Goal: Task Accomplishment & Management: Use online tool/utility

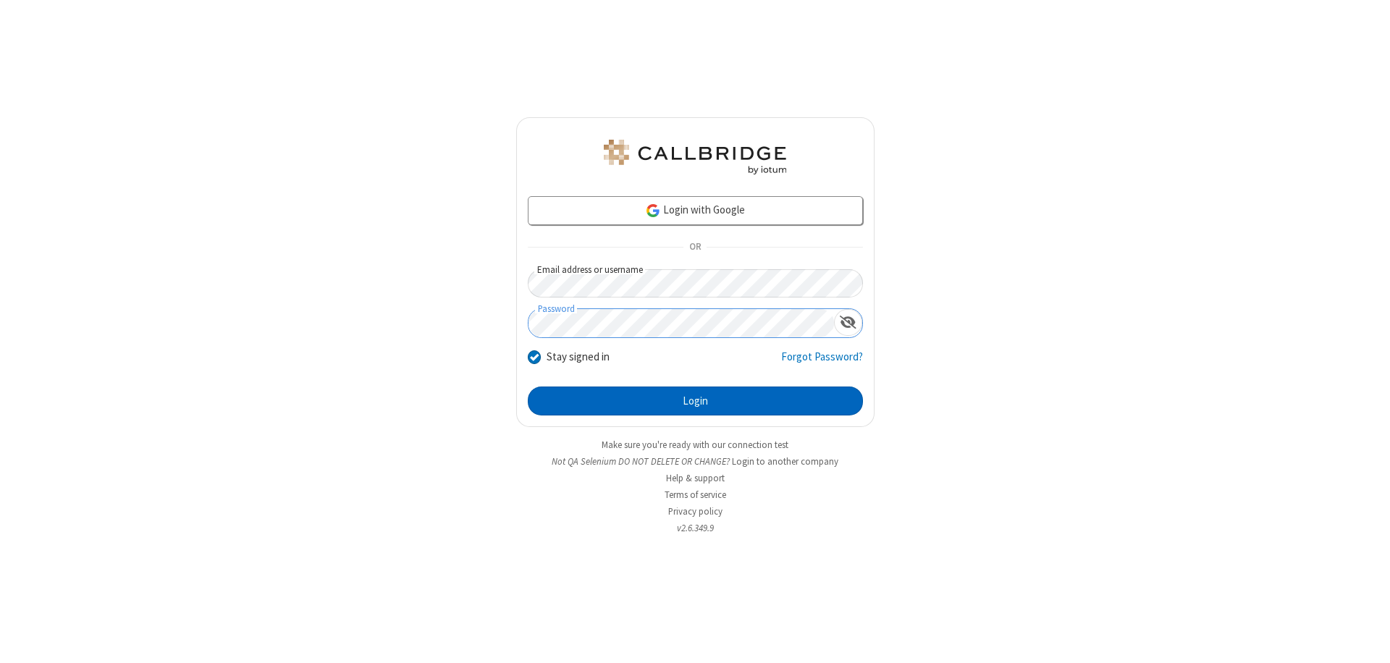
click at [695, 401] on button "Login" at bounding box center [695, 401] width 335 height 29
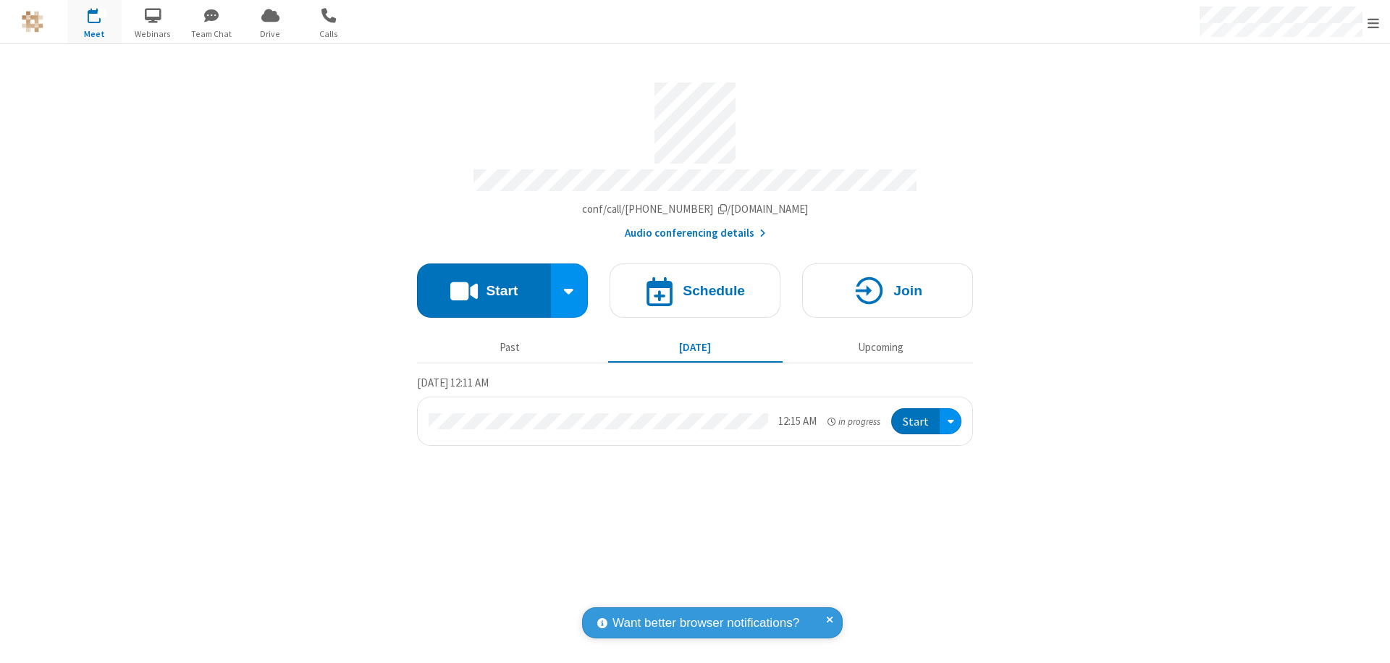
click at [1373, 22] on span "Open menu" at bounding box center [1373, 23] width 12 height 14
click at [270, 33] on span "Drive" at bounding box center [270, 34] width 54 height 13
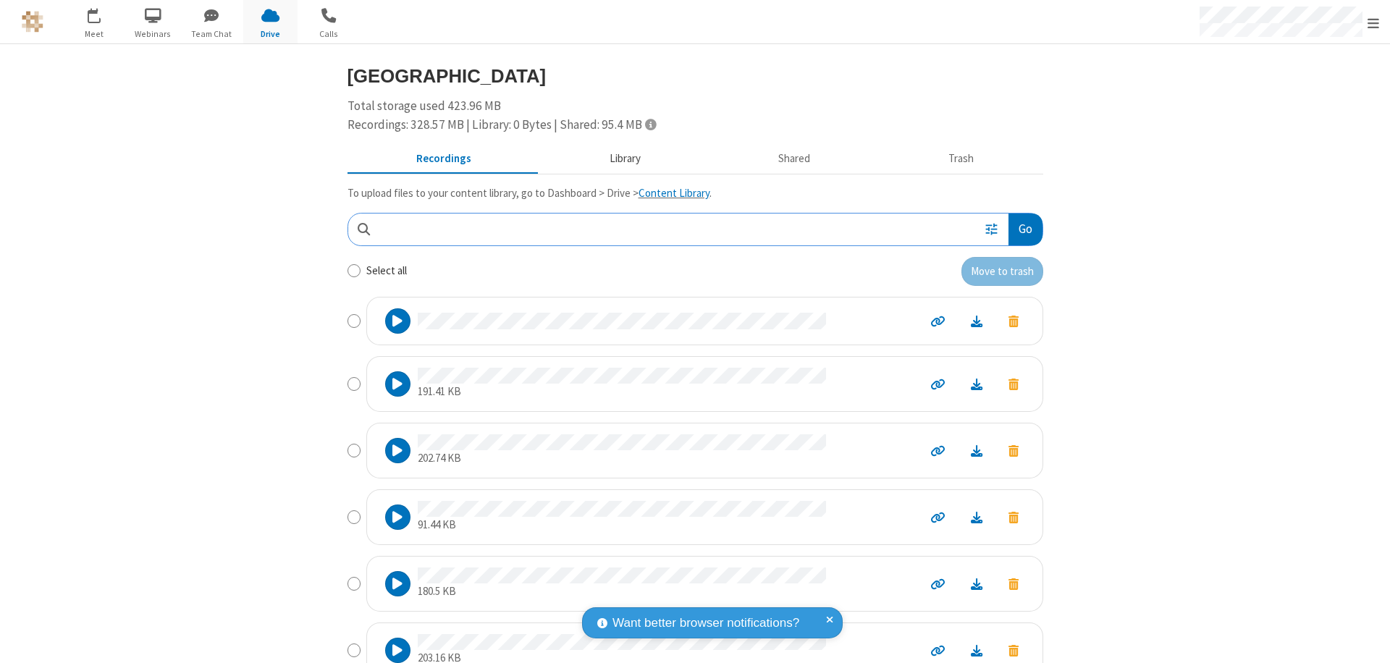
click at [617, 159] on button "Library" at bounding box center [624, 159] width 169 height 28
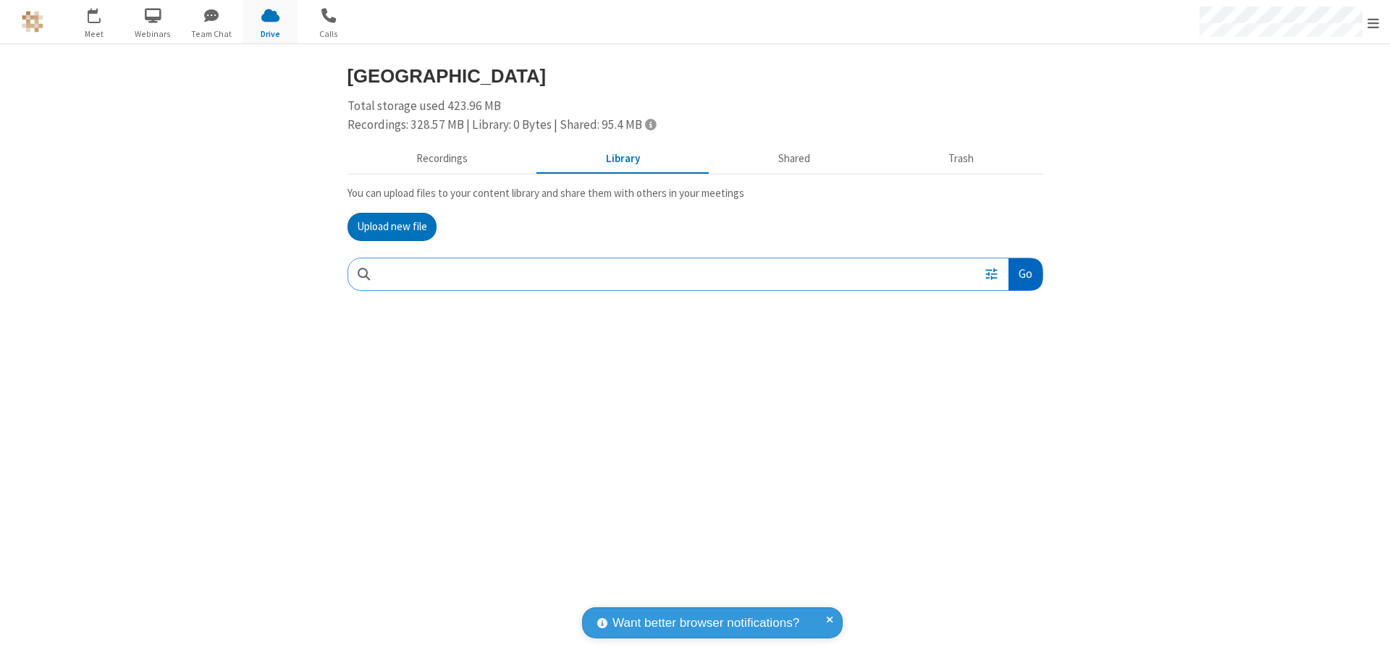
click at [1024, 274] on button "Go" at bounding box center [1024, 274] width 33 height 33
click at [392, 227] on button "Upload new file" at bounding box center [391, 227] width 89 height 29
